Goal: Navigation & Orientation: Find specific page/section

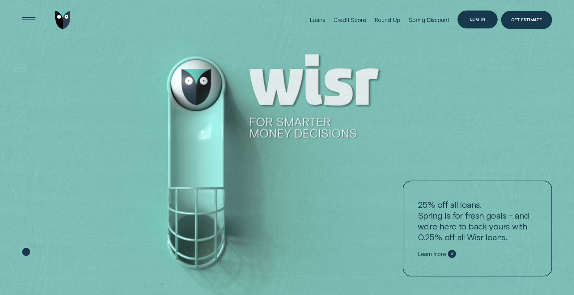
click at [482, 20] on div "Log in" at bounding box center [477, 19] width 15 height 3
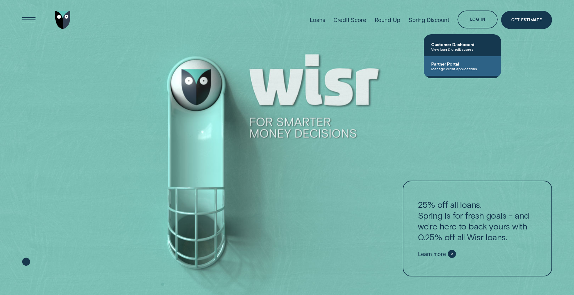
click at [454, 62] on span "Partner Portal" at bounding box center [462, 63] width 62 height 5
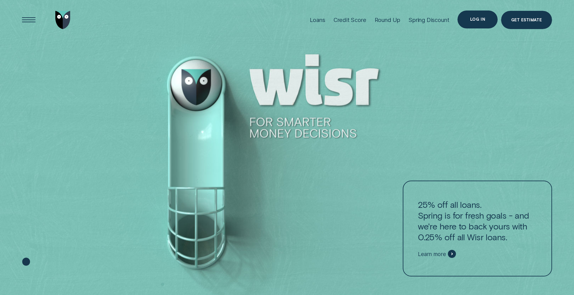
click at [476, 18] on div "Log in" at bounding box center [477, 19] width 15 height 3
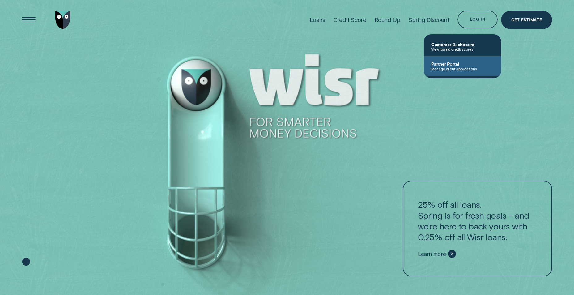
click at [450, 68] on span "Manage client applications" at bounding box center [462, 68] width 62 height 4
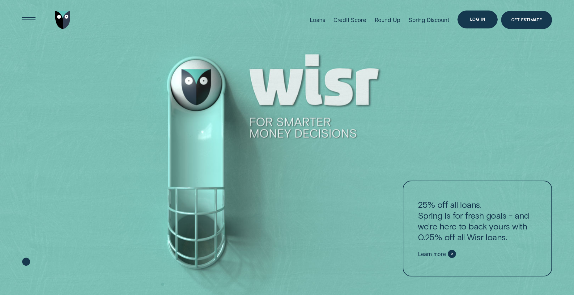
click at [474, 18] on div "Log in" at bounding box center [477, 19] width 15 height 3
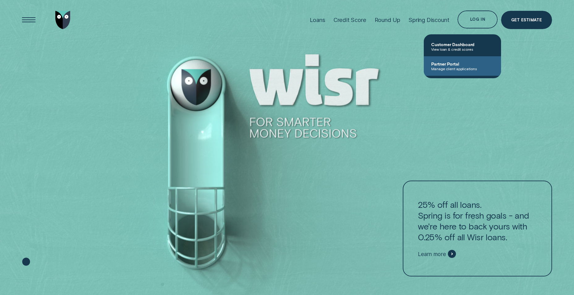
click at [443, 60] on link "Partner Portal Manage client applications" at bounding box center [462, 65] width 77 height 19
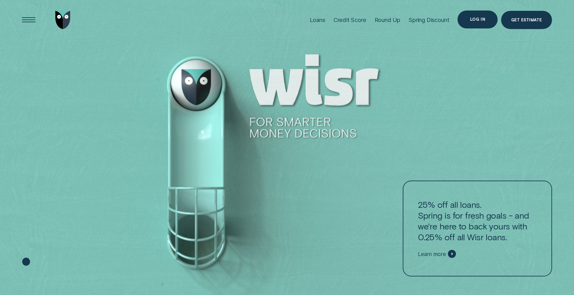
click at [476, 20] on div "Log in" at bounding box center [477, 19] width 15 height 3
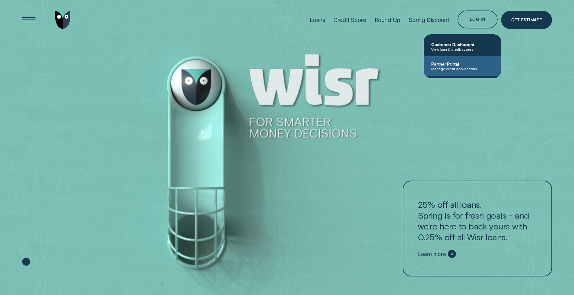
click at [453, 64] on span "Partner Portal" at bounding box center [462, 63] width 62 height 5
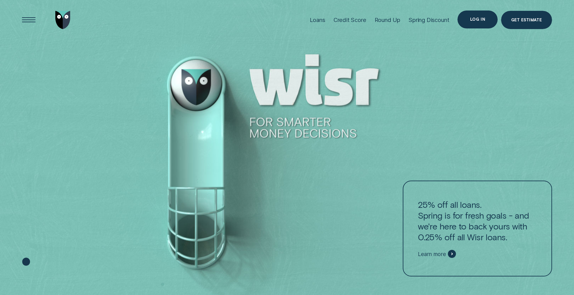
click at [474, 19] on div "Log in" at bounding box center [477, 19] width 15 height 3
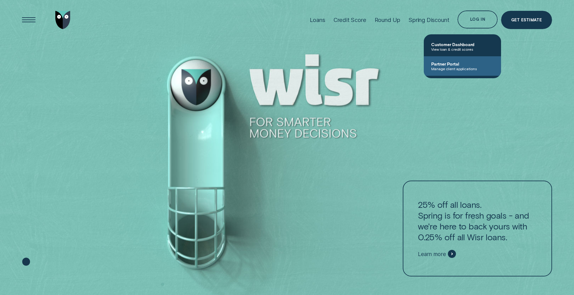
click at [447, 67] on span "Manage client applications" at bounding box center [462, 68] width 62 height 4
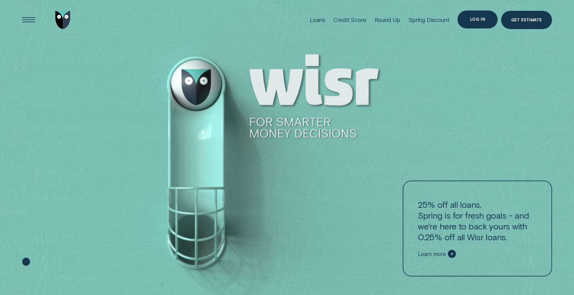
click at [474, 19] on div "Log in" at bounding box center [477, 19] width 15 height 3
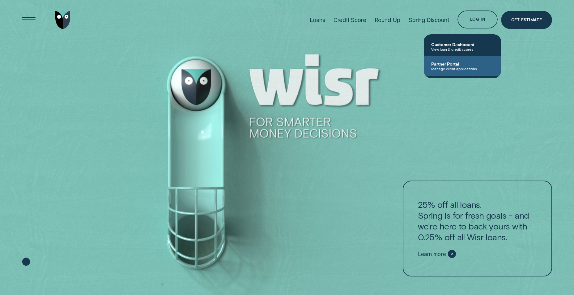
click at [455, 68] on span "Manage client applications" at bounding box center [462, 68] width 62 height 4
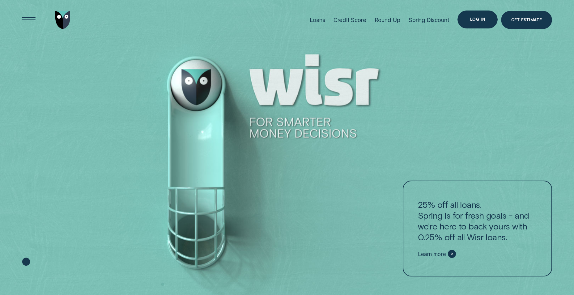
click at [478, 21] on div "Log in" at bounding box center [477, 19] width 15 height 3
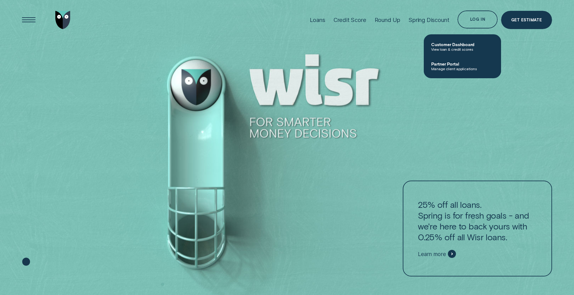
click at [465, 64] on span "Partner Portal" at bounding box center [462, 63] width 62 height 5
